Goal: Communication & Community: Participate in discussion

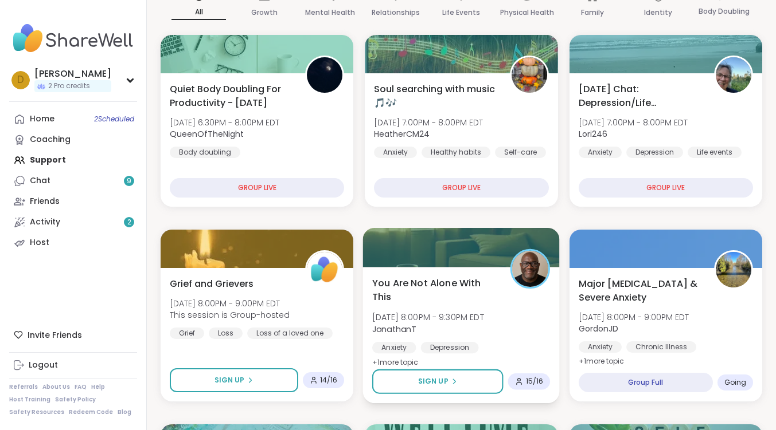
click at [433, 295] on span "You Are Not Alone With This" at bounding box center [435, 290] width 126 height 28
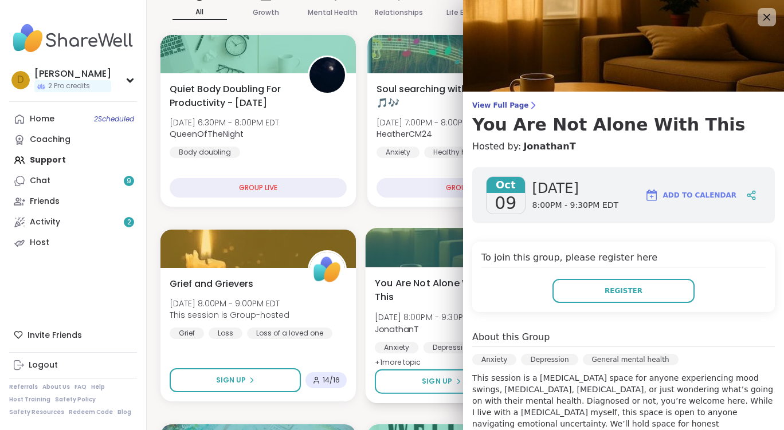
click at [437, 285] on span "You Are Not Alone With This" at bounding box center [439, 290] width 128 height 28
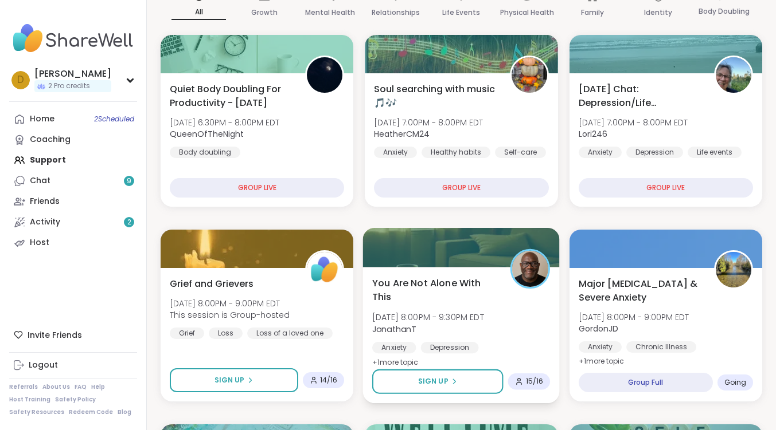
click at [437, 285] on span "You Are Not Alone With This" at bounding box center [435, 290] width 126 height 28
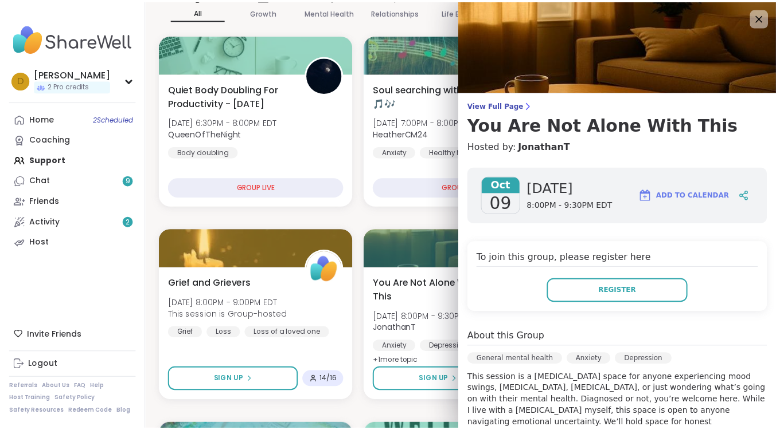
scroll to position [248, 0]
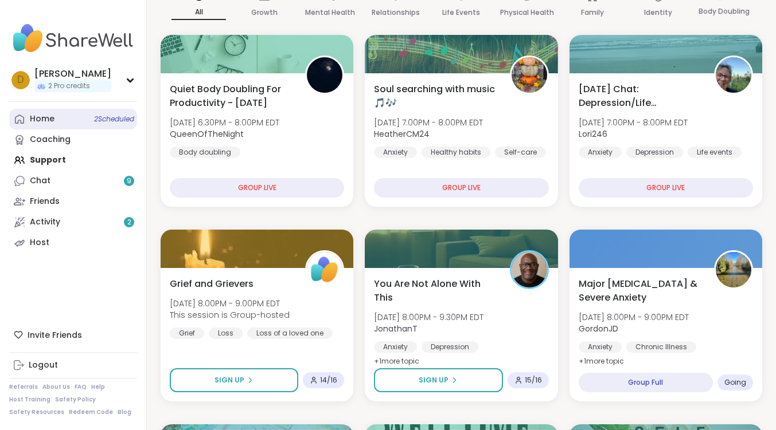
click at [61, 113] on link "Home 2 Scheduled" at bounding box center [73, 119] width 128 height 21
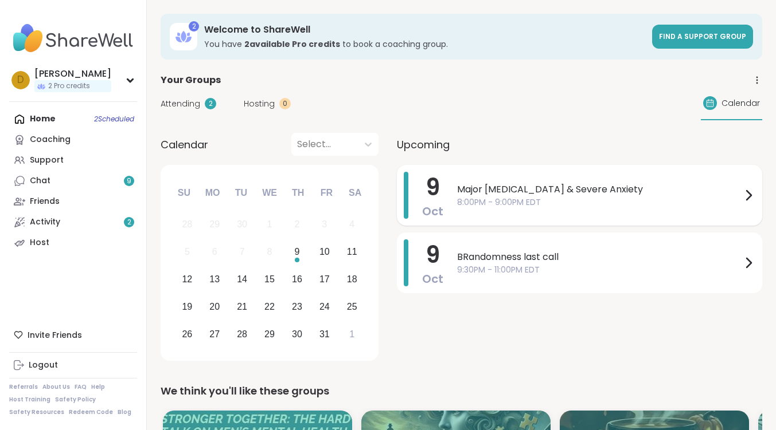
click at [565, 188] on span "Major [MEDICAL_DATA] & Severe Anxiety" at bounding box center [599, 190] width 284 height 14
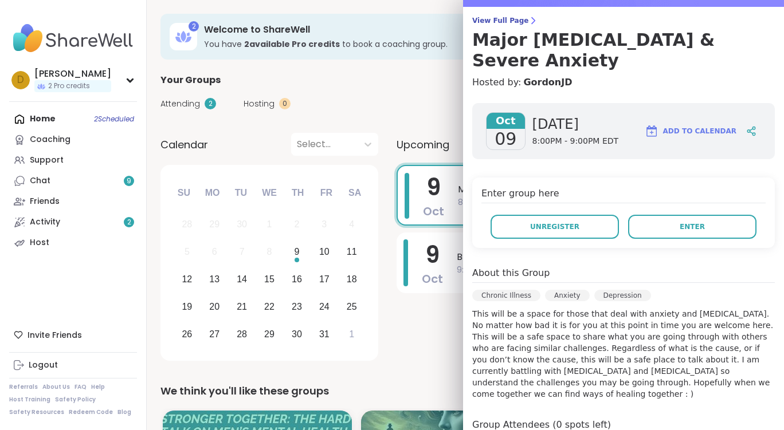
scroll to position [260, 0]
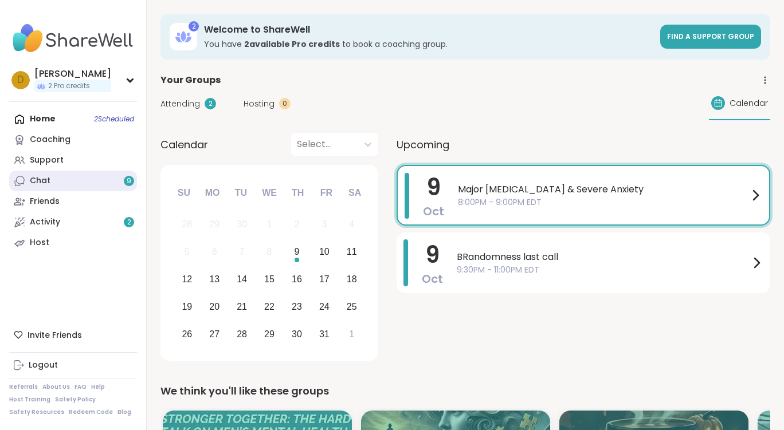
click at [56, 179] on link "Chat 9" at bounding box center [73, 181] width 128 height 21
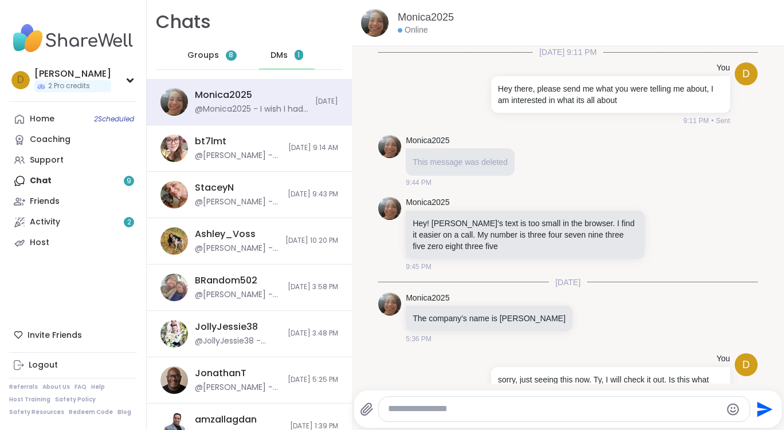
scroll to position [183, 0]
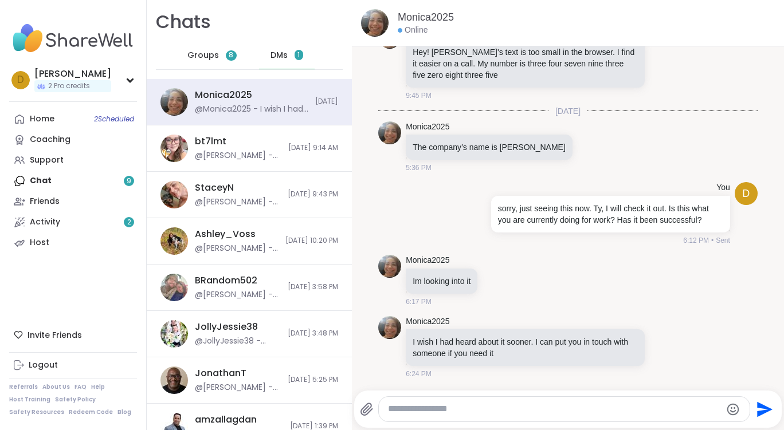
click at [490, 406] on textarea "Type your message" at bounding box center [555, 410] width 334 height 12
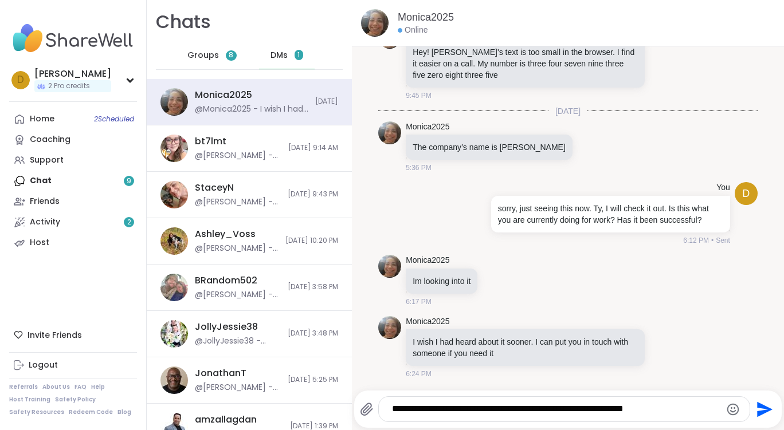
drag, startPoint x: 385, startPoint y: 404, endPoint x: 394, endPoint y: 413, distance: 13.0
click at [392, 411] on textarea "**********" at bounding box center [554, 410] width 325 height 12
click at [663, 409] on textarea "**********" at bounding box center [554, 410] width 325 height 12
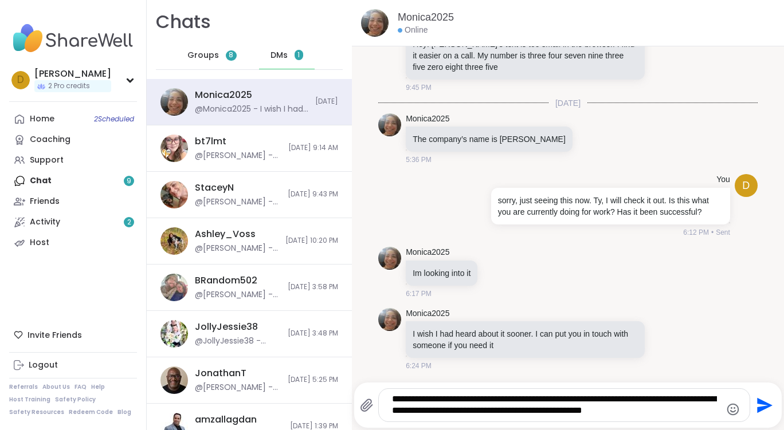
click at [616, 413] on textarea "**********" at bounding box center [554, 406] width 325 height 24
type textarea "**********"
click at [757, 399] on icon "Send" at bounding box center [763, 406] width 18 height 18
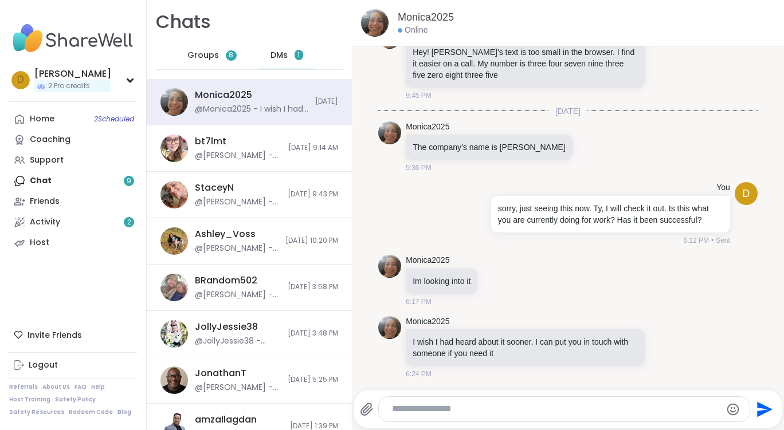
scroll to position [267, 0]
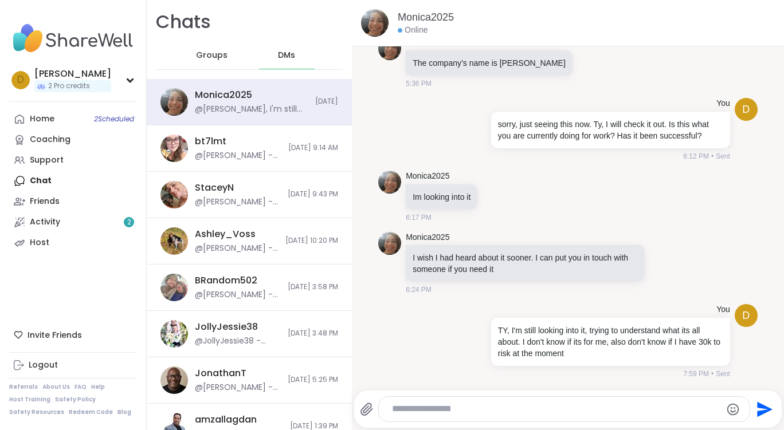
click at [220, 57] on span "Groups" at bounding box center [212, 55] width 32 height 11
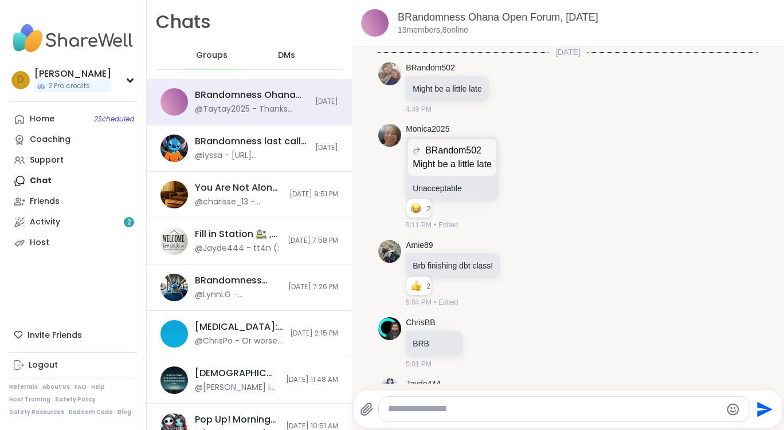
scroll to position [11255, 0]
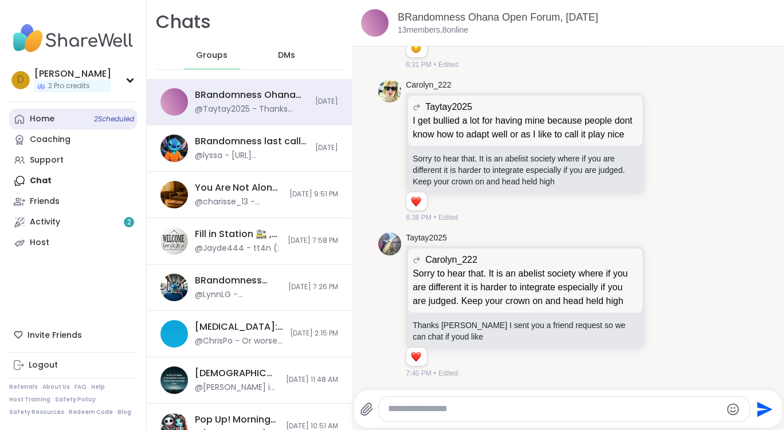
click at [58, 124] on link "Home 2 Scheduled" at bounding box center [73, 119] width 128 height 21
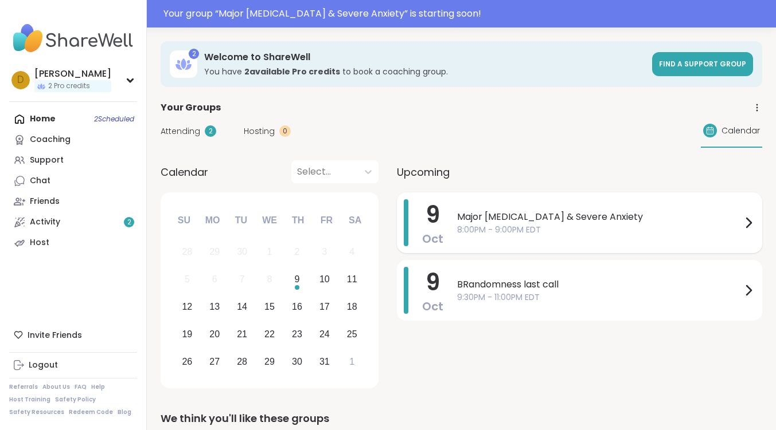
click at [531, 220] on span "Major [MEDICAL_DATA] & Severe Anxiety" at bounding box center [599, 217] width 284 height 14
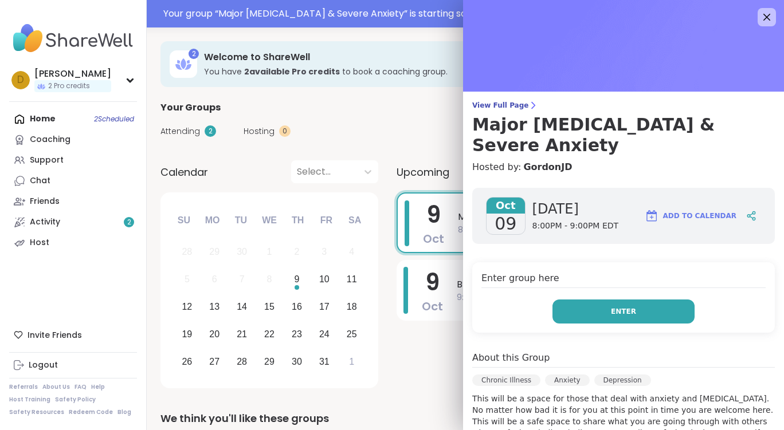
click at [611, 307] on span "Enter" at bounding box center [623, 312] width 25 height 10
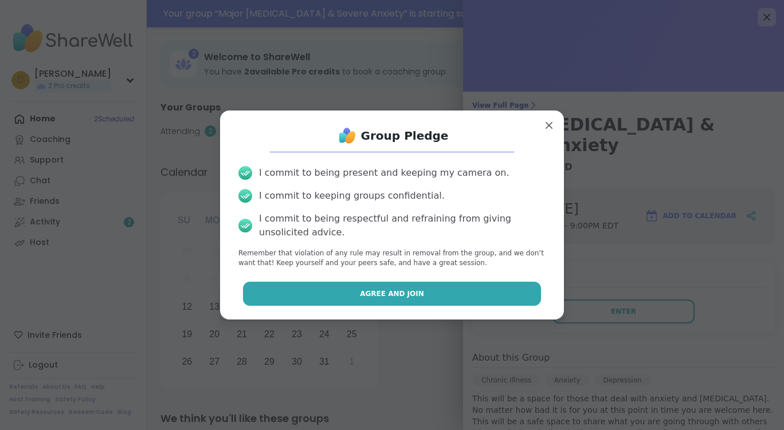
click at [448, 299] on button "Agree and Join" at bounding box center [392, 294] width 299 height 24
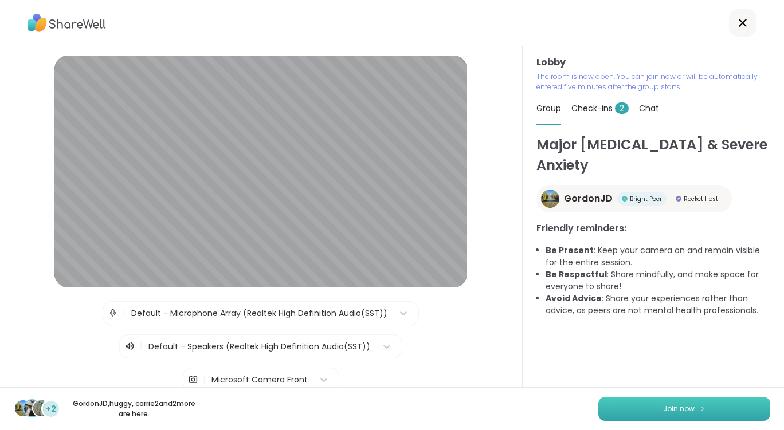
click at [682, 410] on span "Join now" at bounding box center [679, 409] width 32 height 10
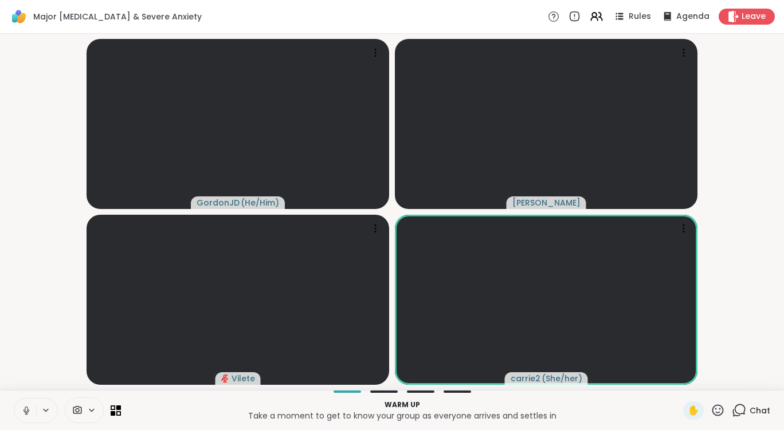
click at [92, 414] on icon at bounding box center [91, 411] width 9 height 10
click at [107, 366] on icon at bounding box center [108, 370] width 10 height 10
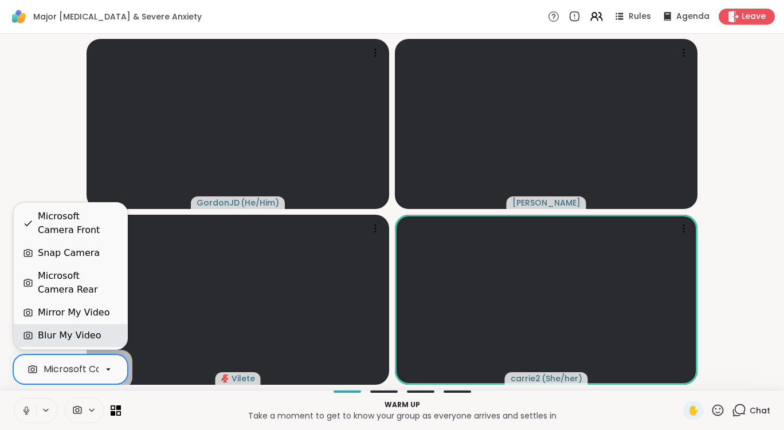
click at [82, 330] on div "Blur My Video" at bounding box center [69, 336] width 63 height 14
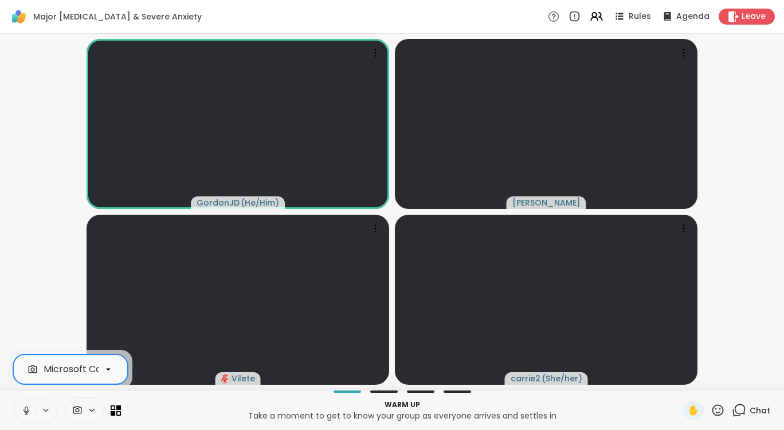
click at [24, 406] on icon at bounding box center [26, 411] width 10 height 10
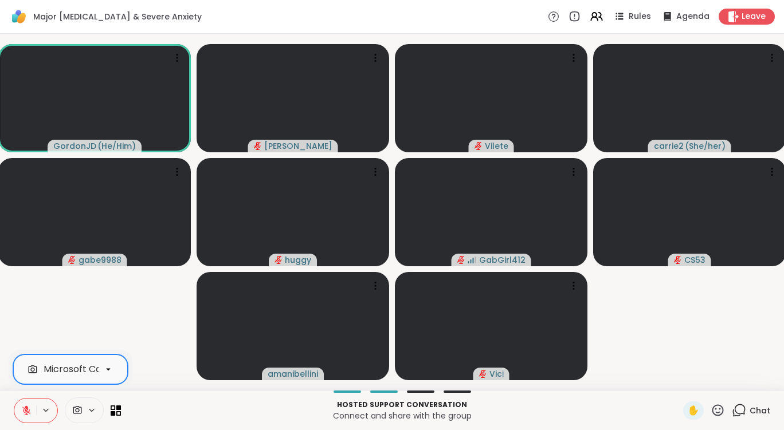
click at [696, 355] on video-player-container "GordonJD ( He/Him ) [PERSON_NAME] carrie2 ( She/her ) gabe9988 huggy GabGirl412…" at bounding box center [392, 211] width 770 height 347
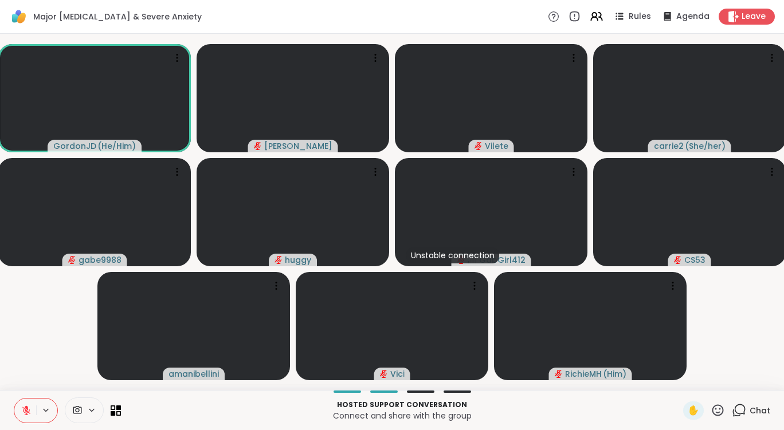
click at [29, 418] on button at bounding box center [25, 411] width 22 height 24
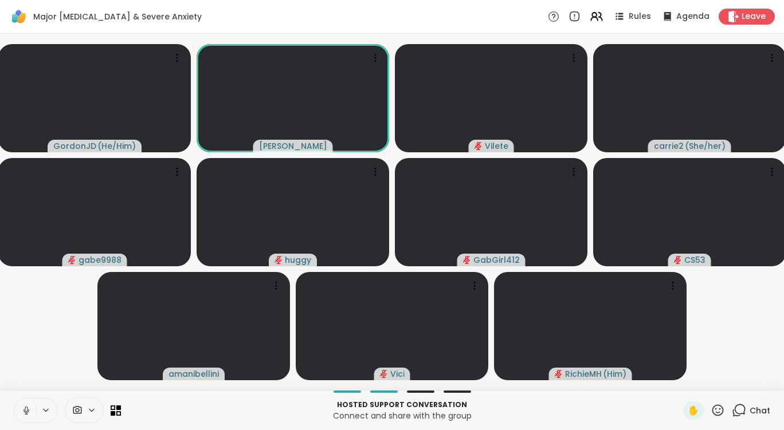
click at [29, 412] on icon at bounding box center [26, 411] width 10 height 10
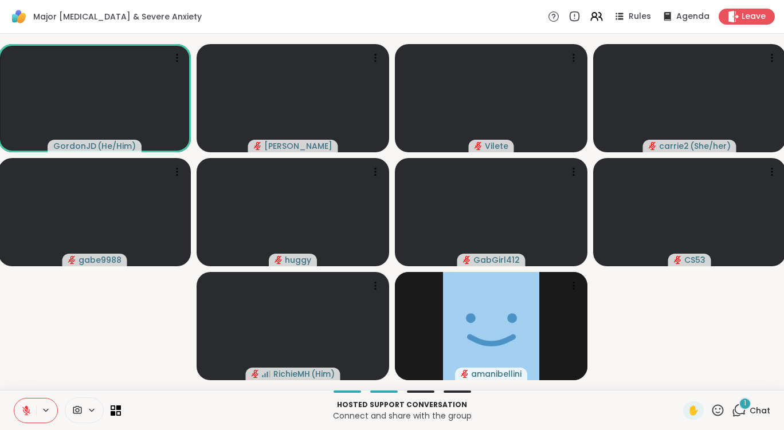
click at [735, 405] on icon at bounding box center [740, 410] width 11 height 10
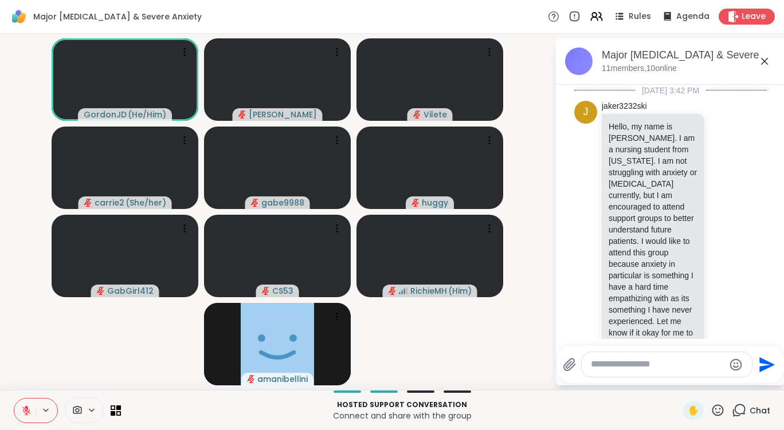
scroll to position [205, 0]
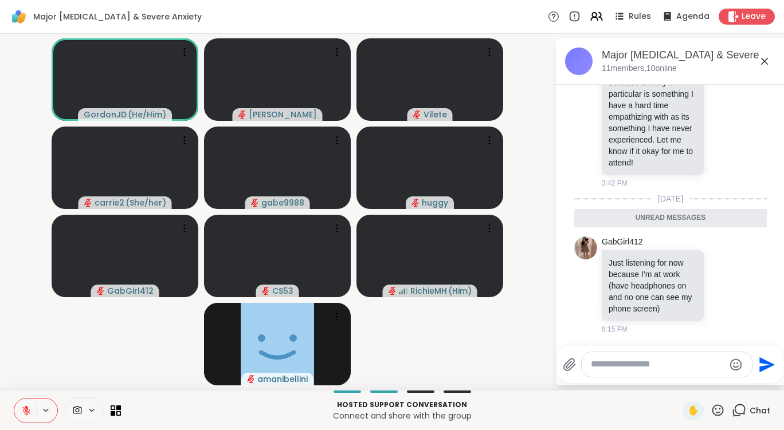
click at [762, 61] on icon at bounding box center [765, 61] width 14 height 14
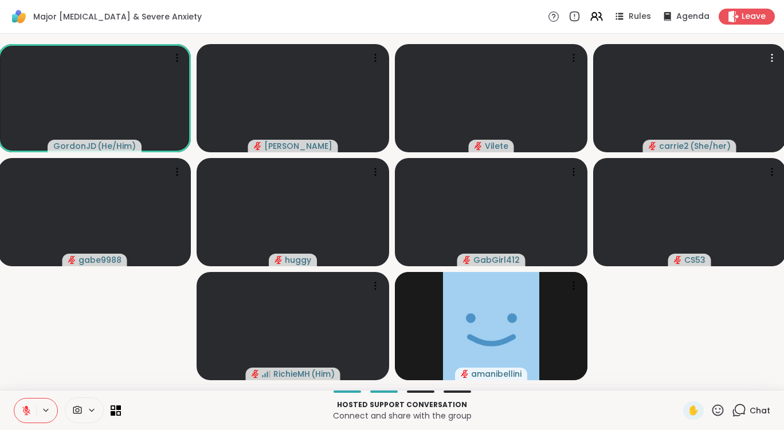
click at [27, 414] on icon at bounding box center [26, 411] width 10 height 10
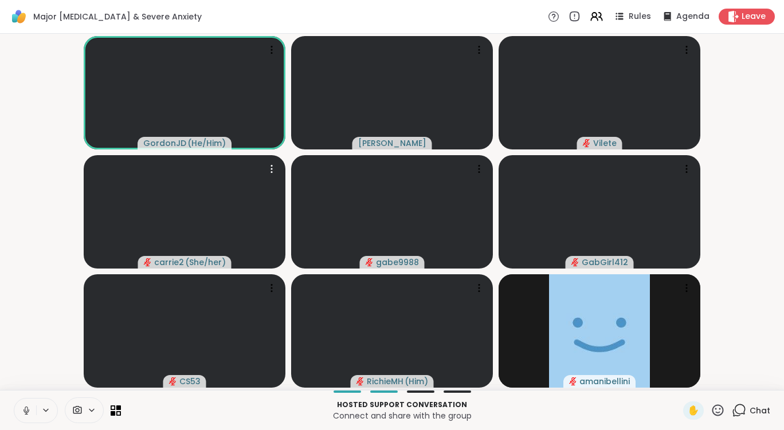
click at [27, 414] on icon at bounding box center [26, 414] width 3 height 1
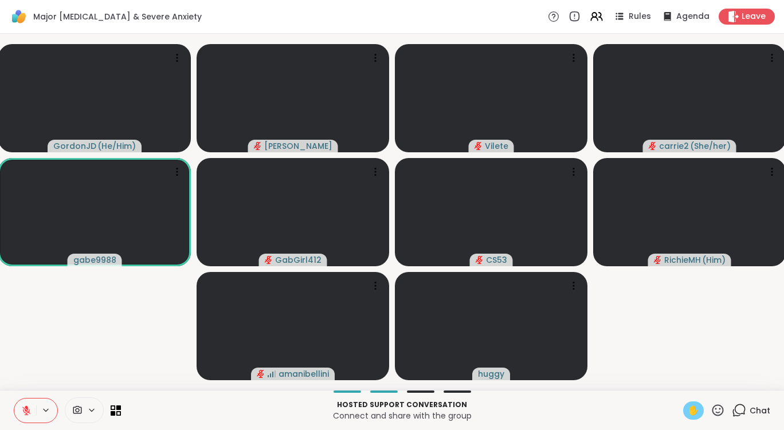
click at [688, 414] on span "✋" at bounding box center [693, 411] width 11 height 14
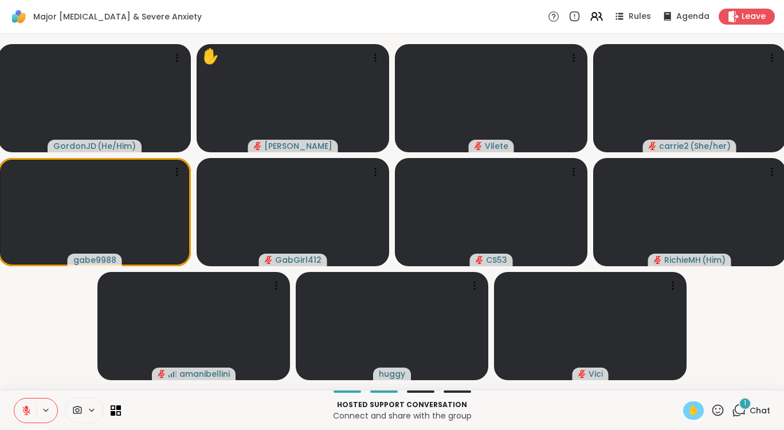
click at [688, 412] on span "✋" at bounding box center [693, 411] width 11 height 14
click at [739, 400] on div "1" at bounding box center [745, 404] width 13 height 13
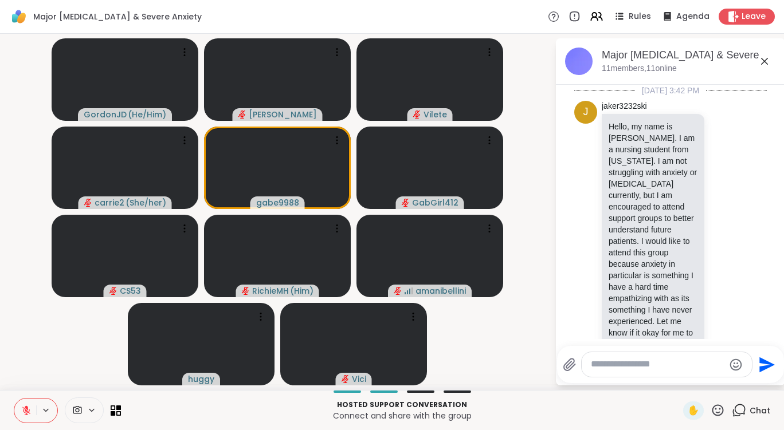
scroll to position [300, 0]
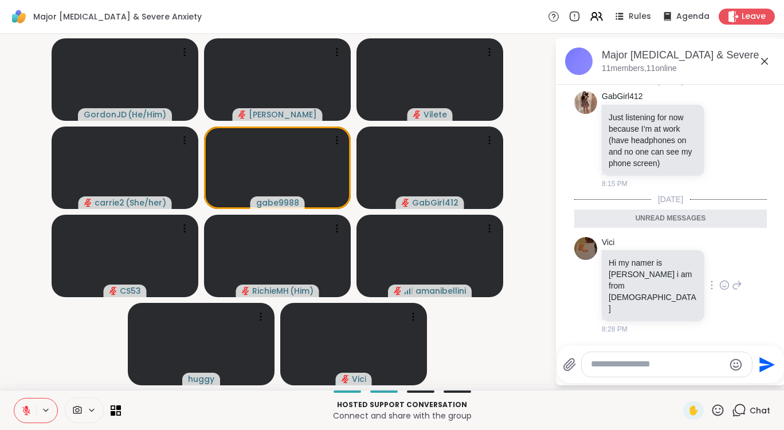
click at [719, 291] on icon at bounding box center [724, 285] width 10 height 11
click at [719, 279] on button "Select Reaction: Heart" at bounding box center [724, 267] width 23 height 23
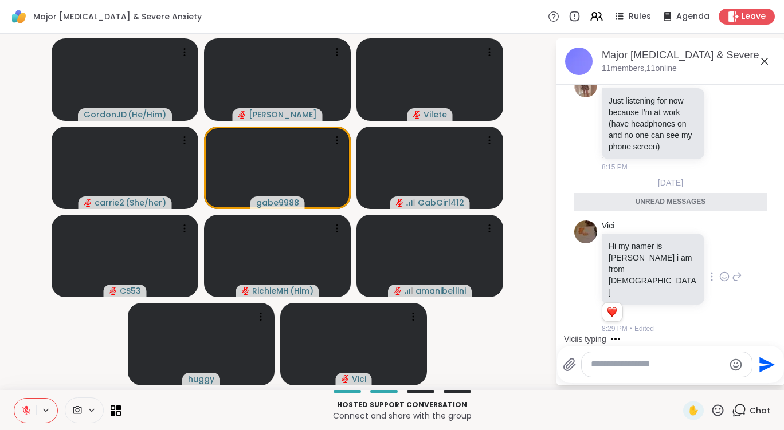
click at [734, 281] on icon at bounding box center [738, 277] width 8 height 8
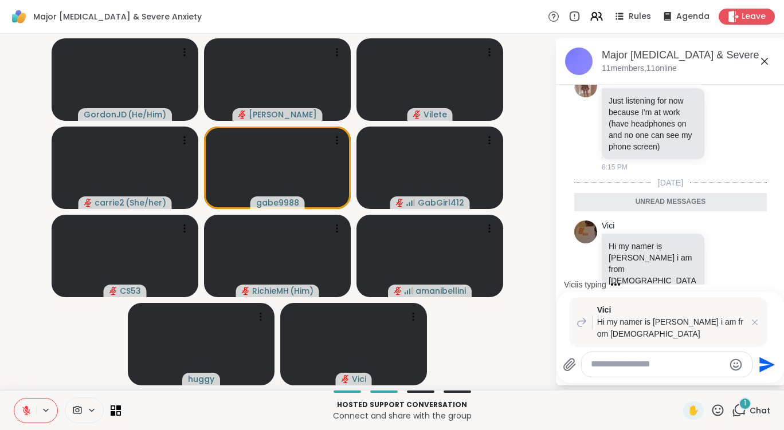
scroll to position [393, 0]
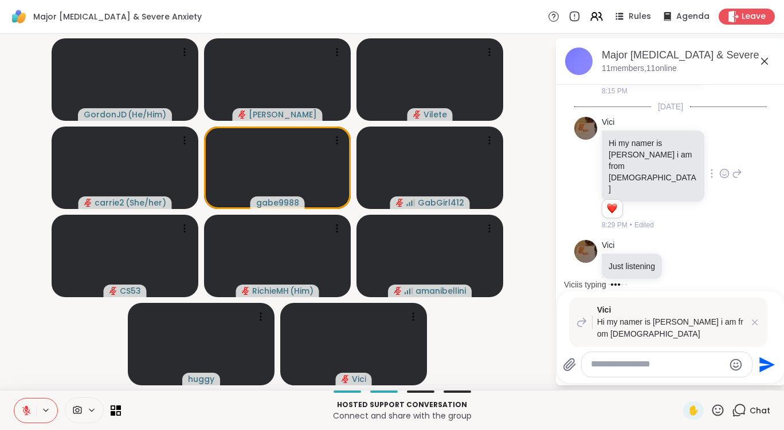
click at [734, 178] on icon at bounding box center [738, 174] width 8 height 8
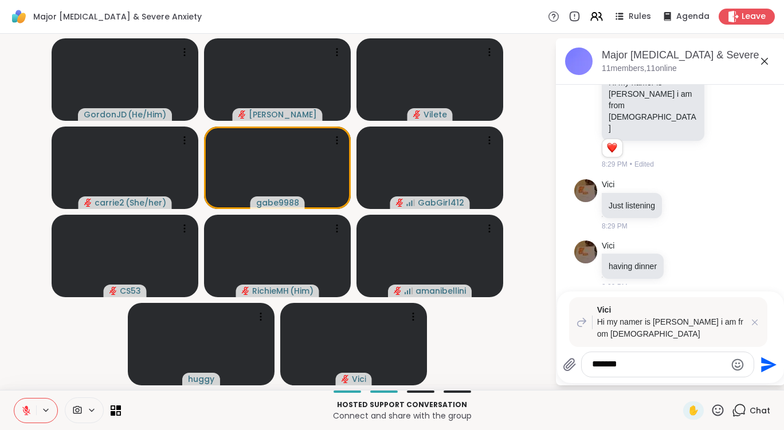
type textarea "*******"
click at [761, 365] on icon "Send" at bounding box center [767, 365] width 18 height 18
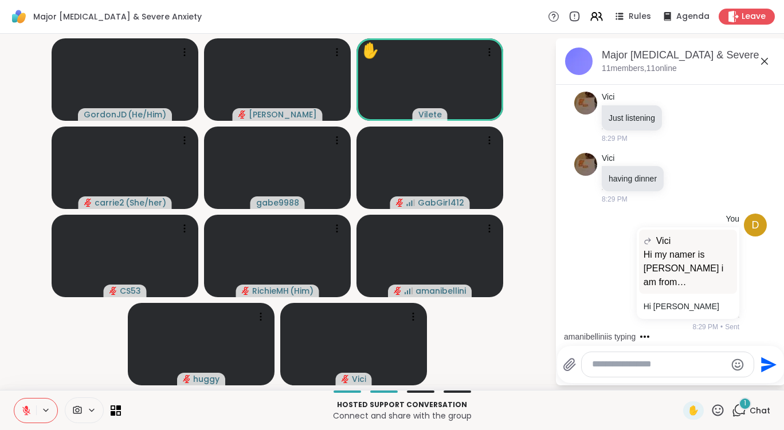
scroll to position [669, 0]
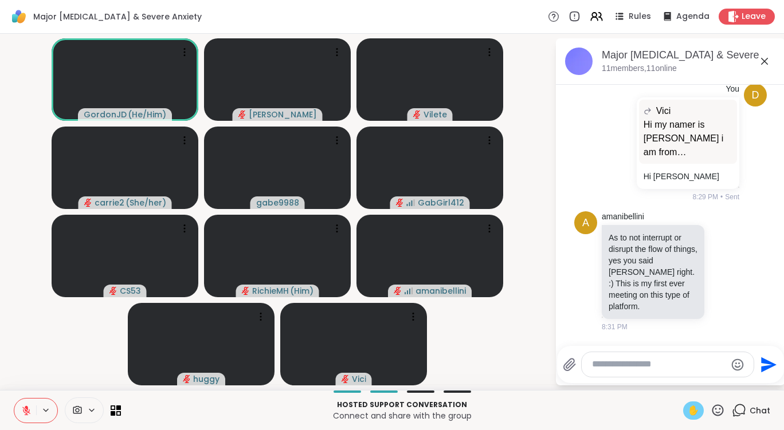
click at [683, 412] on div "✋" at bounding box center [693, 411] width 21 height 18
click at [688, 408] on span "✋" at bounding box center [693, 411] width 11 height 14
click at [26, 407] on icon at bounding box center [26, 408] width 3 height 5
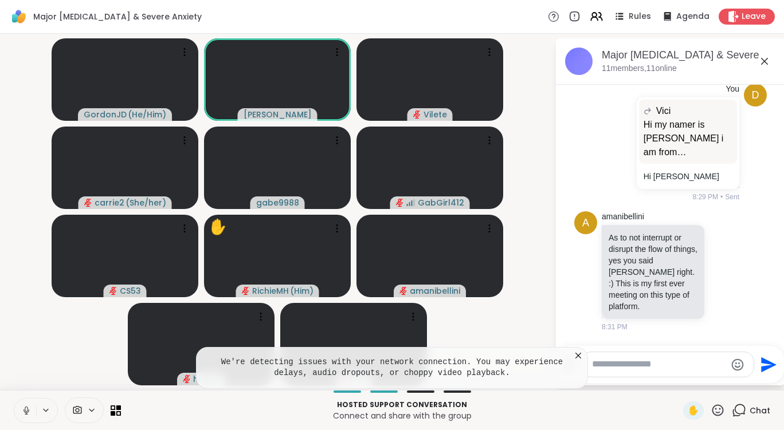
click at [578, 355] on icon at bounding box center [578, 355] width 11 height 11
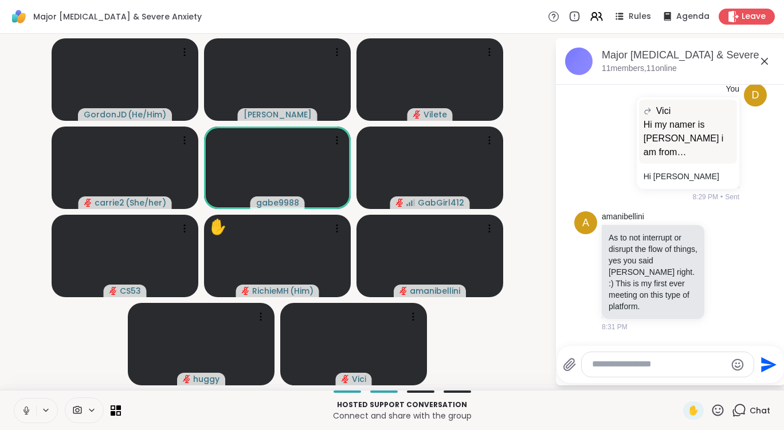
click at [29, 411] on icon at bounding box center [26, 411] width 10 height 10
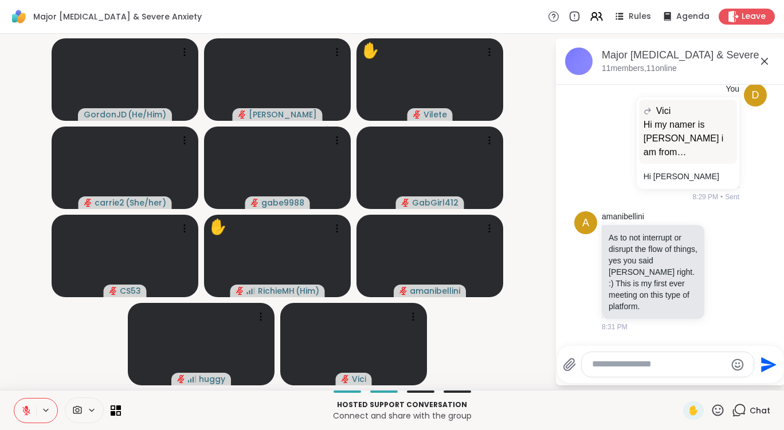
click at [29, 406] on icon at bounding box center [26, 411] width 10 height 10
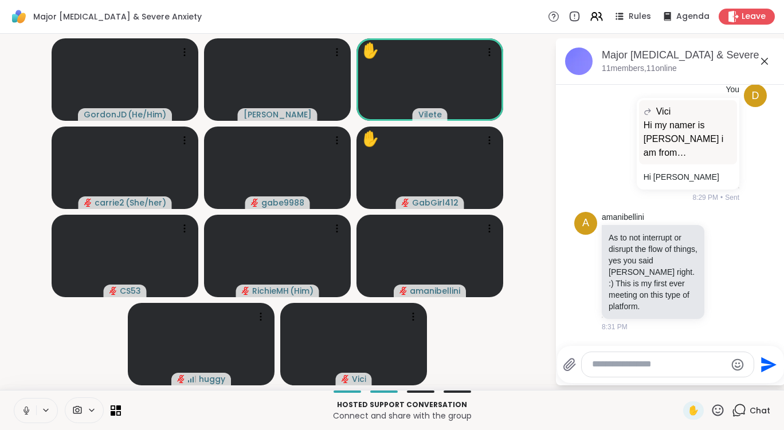
scroll to position [702, 0]
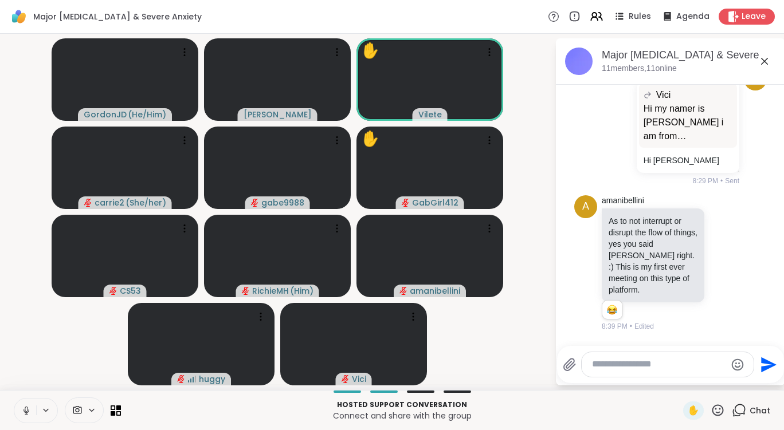
click at [29, 406] on icon at bounding box center [26, 411] width 10 height 10
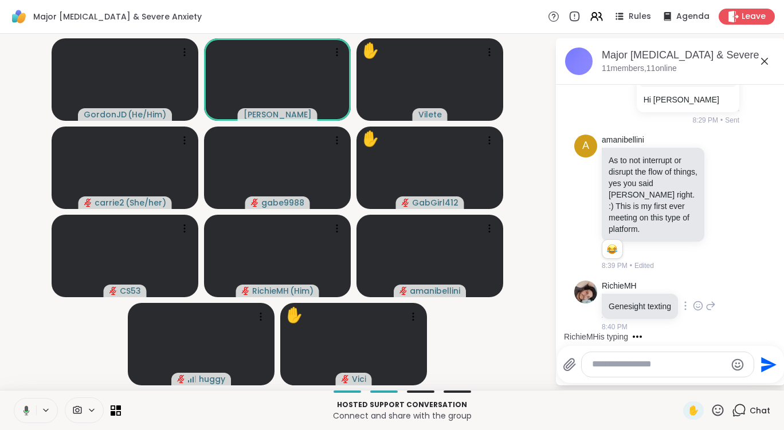
scroll to position [824, 0]
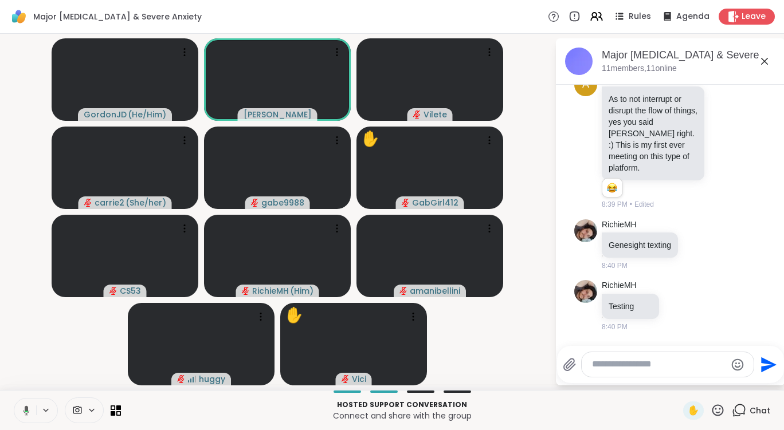
click at [21, 410] on icon at bounding box center [24, 411] width 10 height 10
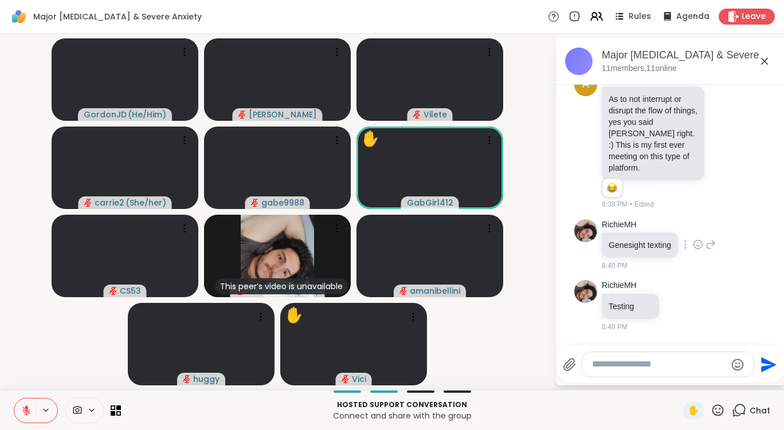
click at [698, 245] on icon at bounding box center [698, 244] width 10 height 11
click at [701, 233] on button "Select Reaction: Heart" at bounding box center [698, 226] width 23 height 23
click at [680, 323] on icon at bounding box center [679, 321] width 10 height 11
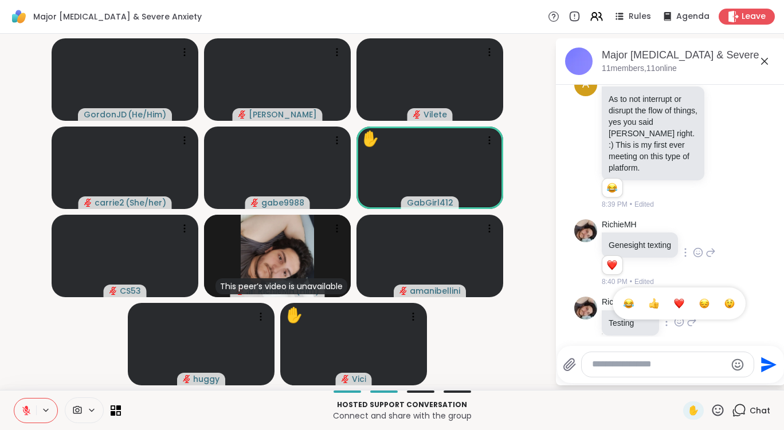
click at [677, 306] on div "Select Reaction: Heart" at bounding box center [679, 304] width 10 height 10
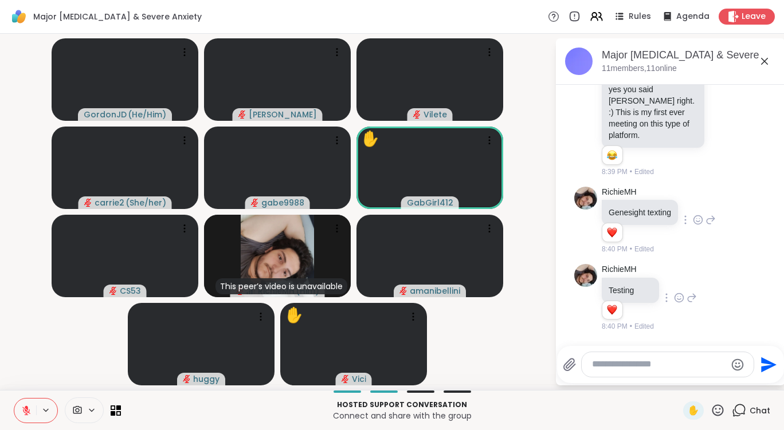
click at [688, 293] on icon at bounding box center [692, 298] width 10 height 14
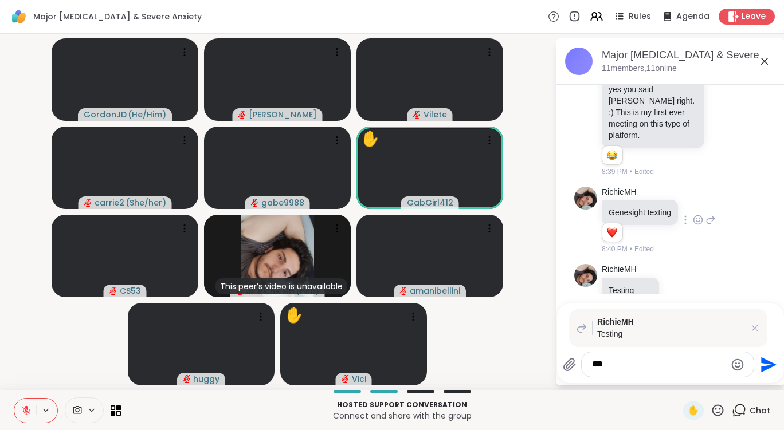
type textarea "***"
click at [769, 367] on icon "Send" at bounding box center [768, 364] width 15 height 15
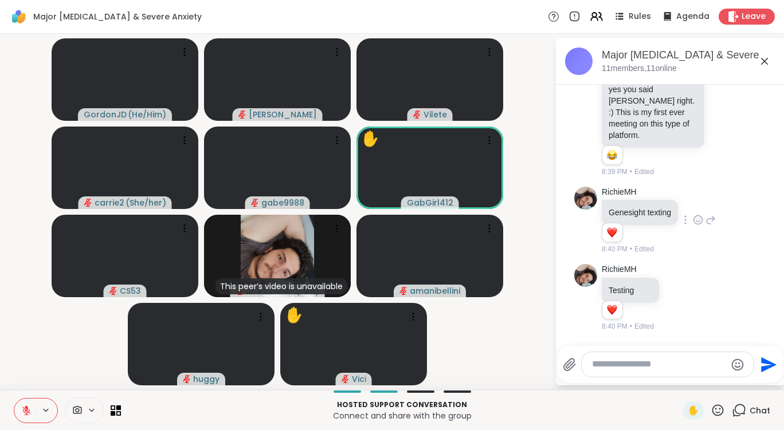
scroll to position [957, 0]
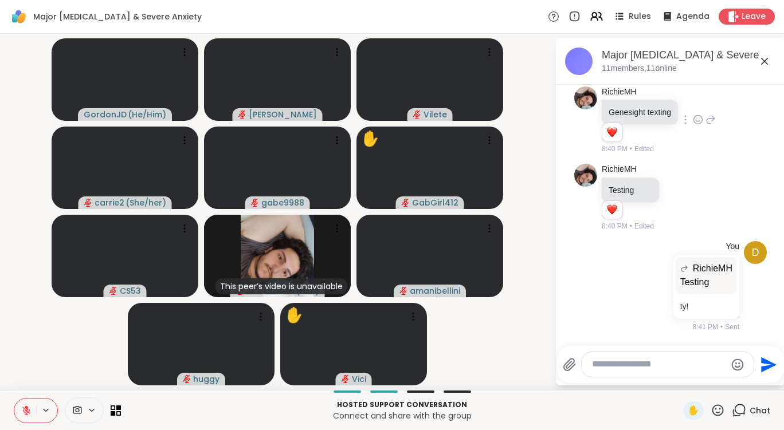
click at [712, 403] on div "✋" at bounding box center [704, 411] width 42 height 18
click at [712, 405] on icon at bounding box center [717, 410] width 11 height 11
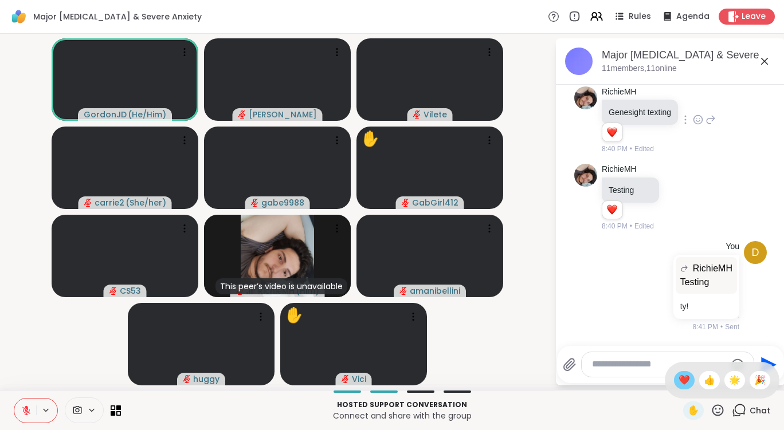
click at [674, 380] on div "❤️" at bounding box center [684, 380] width 21 height 18
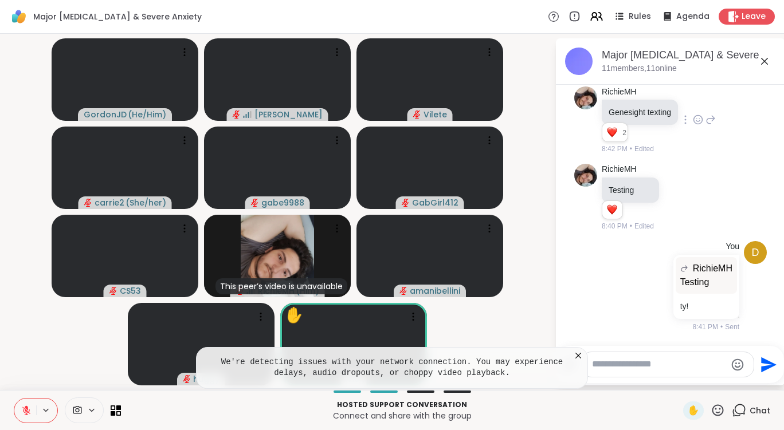
click at [579, 357] on icon at bounding box center [578, 356] width 6 height 6
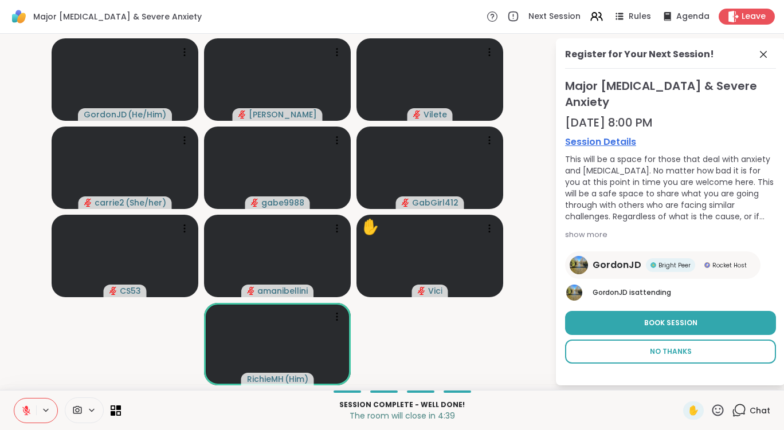
click at [675, 343] on button "No Thanks" at bounding box center [670, 352] width 211 height 24
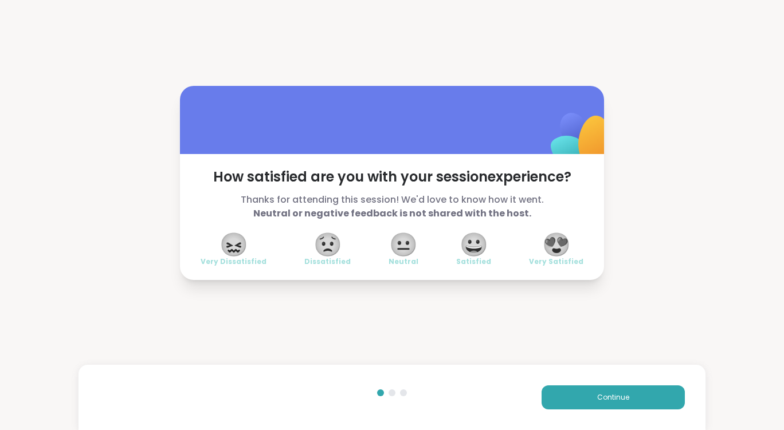
click at [397, 243] on span "😐" at bounding box center [403, 244] width 29 height 21
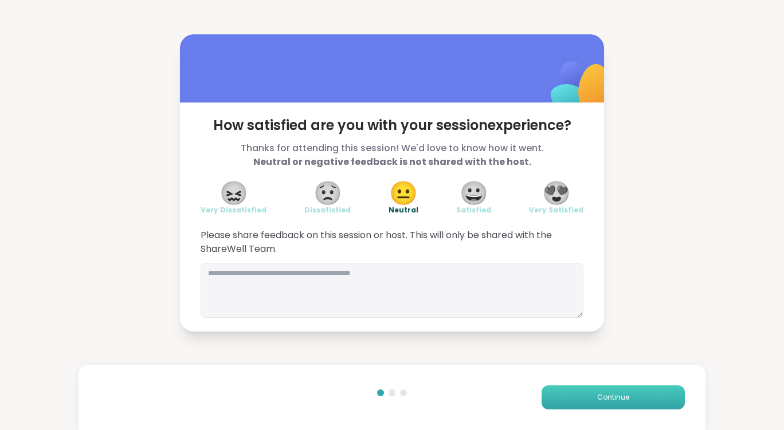
click at [625, 395] on button "Continue" at bounding box center [613, 398] width 143 height 24
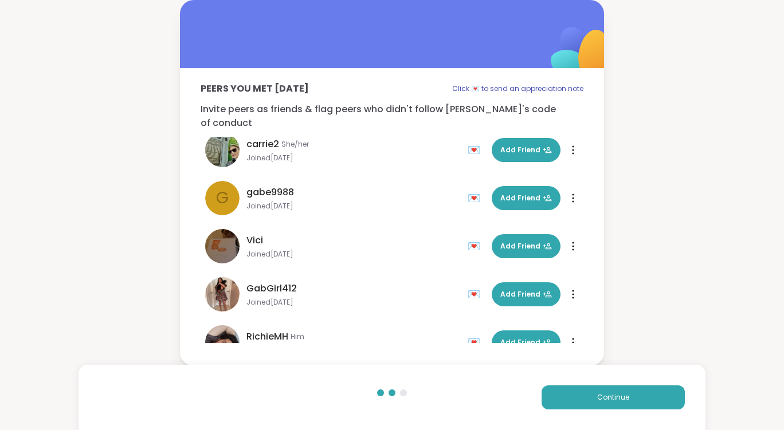
scroll to position [115, 0]
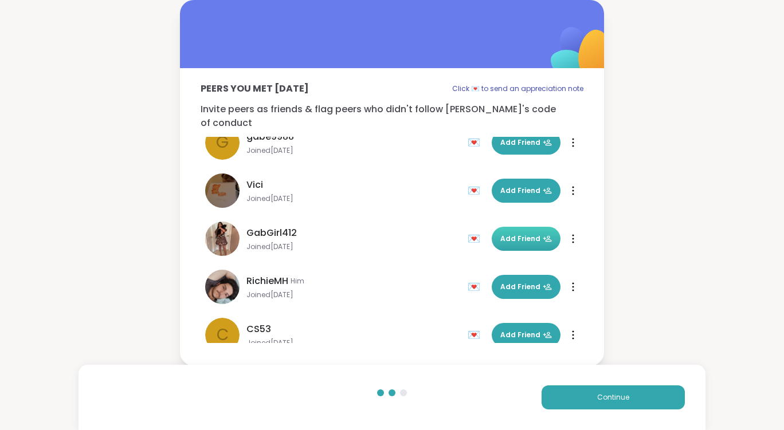
click at [506, 234] on span "Add Friend" at bounding box center [526, 239] width 52 height 10
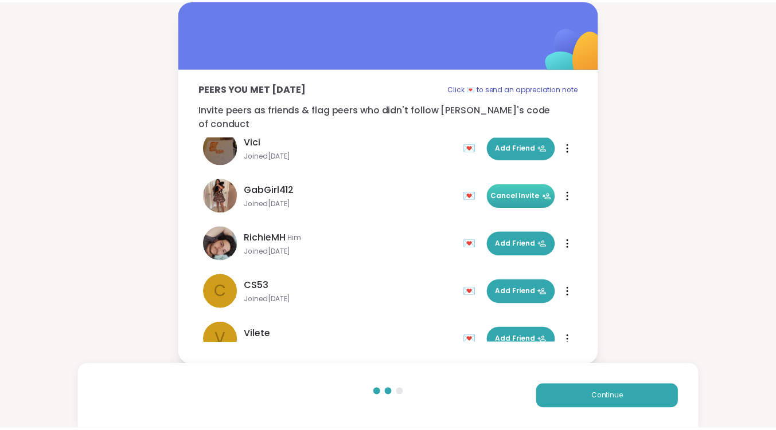
scroll to position [57, 0]
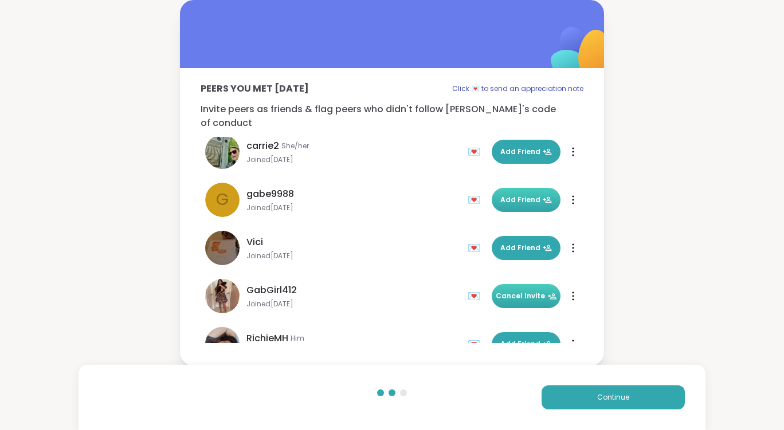
click at [523, 195] on span "Add Friend" at bounding box center [526, 200] width 52 height 10
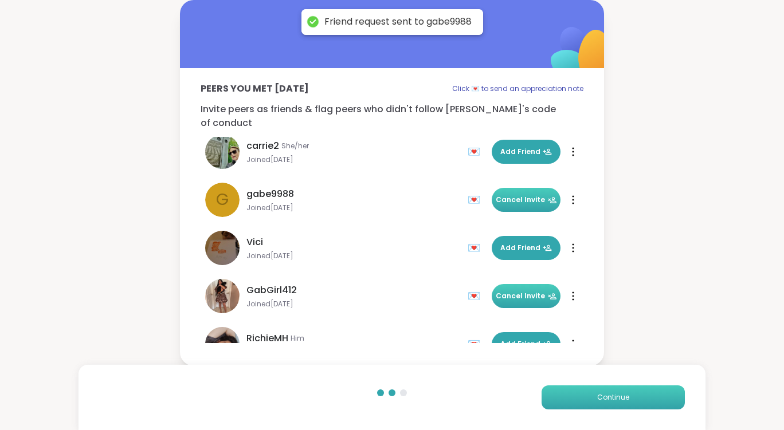
click at [636, 401] on button "Continue" at bounding box center [613, 398] width 143 height 24
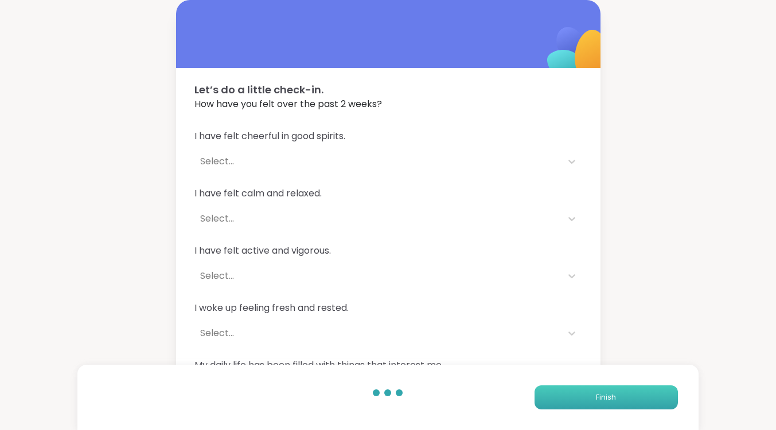
click at [639, 400] on button "Finish" at bounding box center [605, 398] width 143 height 24
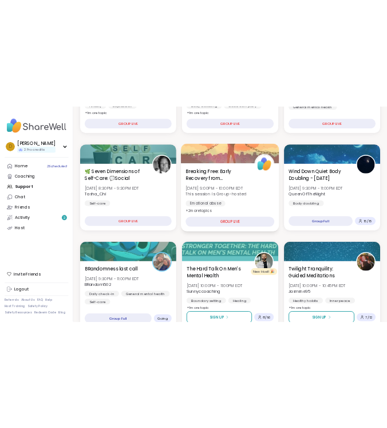
scroll to position [344, 0]
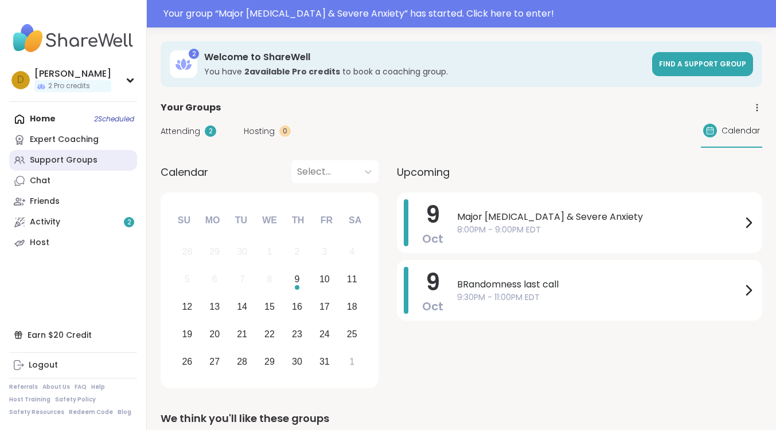
click at [65, 162] on div "Support Groups" at bounding box center [64, 160] width 68 height 11
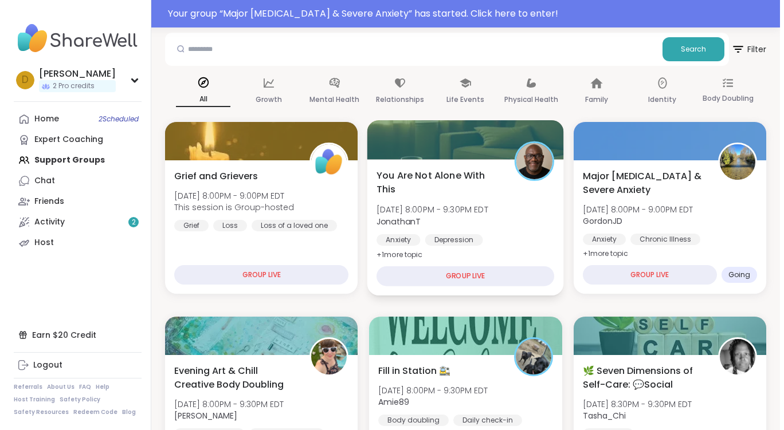
scroll to position [115, 0]
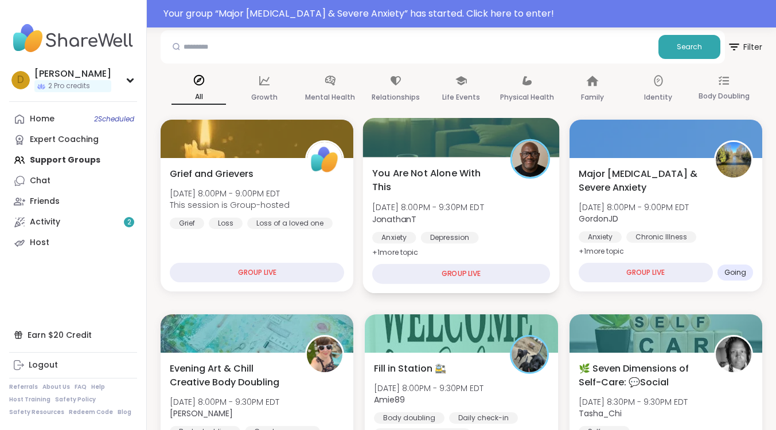
click at [468, 174] on span "You Are Not Alone With This" at bounding box center [435, 180] width 126 height 28
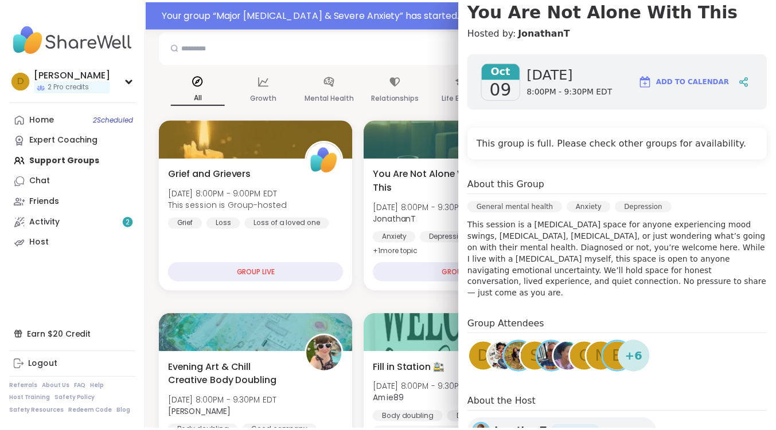
scroll to position [210, 0]
